Goal: Information Seeking & Learning: Check status

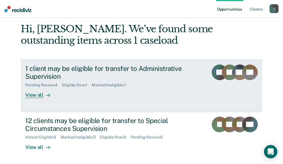
scroll to position [24, 0]
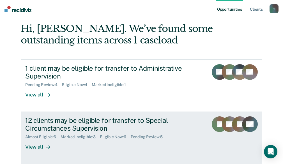
click at [39, 148] on div "View all" at bounding box center [40, 144] width 31 height 11
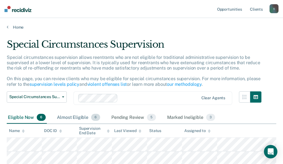
click at [84, 117] on div "Almost Eligible 6" at bounding box center [78, 117] width 45 height 12
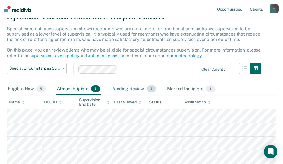
scroll to position [28, 0]
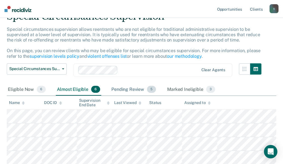
click at [133, 92] on div "Pending Review 5" at bounding box center [133, 89] width 47 height 12
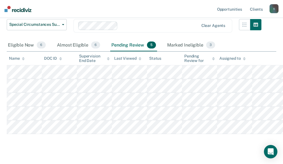
scroll to position [83, 0]
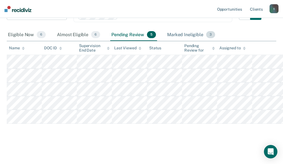
click at [179, 34] on div "Marked Ineligible 3" at bounding box center [191, 35] width 50 height 12
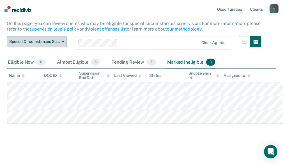
click at [62, 36] on button "Special Circumstances Supervision" at bounding box center [37, 41] width 60 height 11
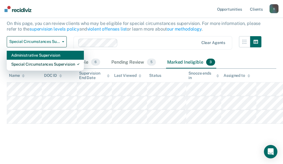
click at [56, 51] on div "Administrative Supervision" at bounding box center [45, 55] width 68 height 9
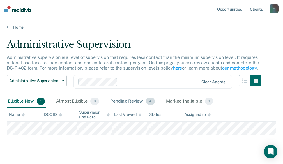
click at [138, 103] on div "Pending Review 4" at bounding box center [132, 101] width 47 height 12
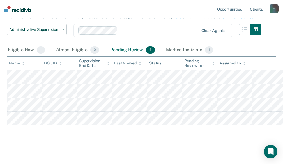
scroll to position [53, 0]
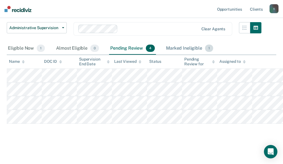
click at [187, 49] on div "Marked Ineligible 1" at bounding box center [189, 48] width 49 height 12
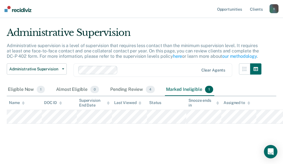
scroll to position [12, 0]
click at [20, 89] on div "Eligible Now 1" at bounding box center [26, 89] width 39 height 12
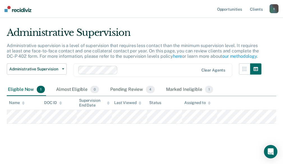
click at [20, 90] on div "Eligible Now 1" at bounding box center [26, 89] width 39 height 12
click at [122, 88] on div "Pending Review 4" at bounding box center [132, 89] width 47 height 12
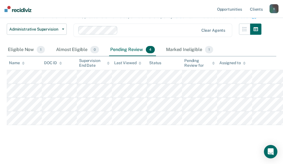
scroll to position [53, 0]
